Goal: Browse casually

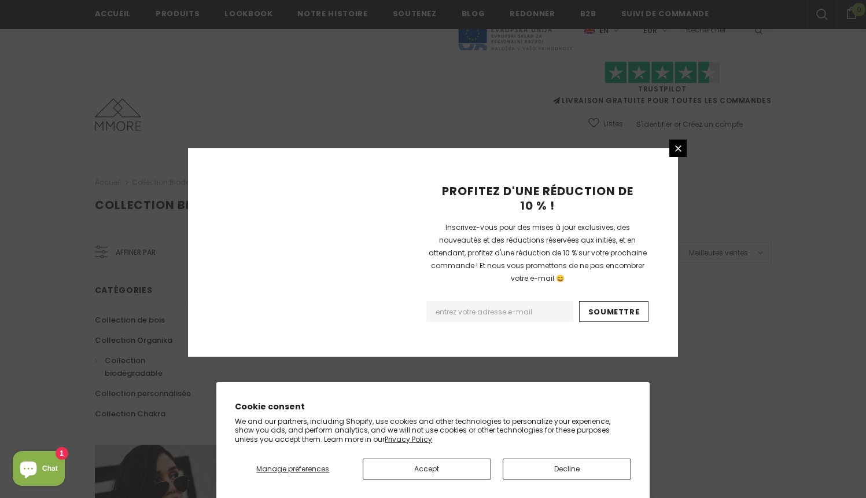
scroll to position [716, 0]
